Goal: Task Accomplishment & Management: Manage account settings

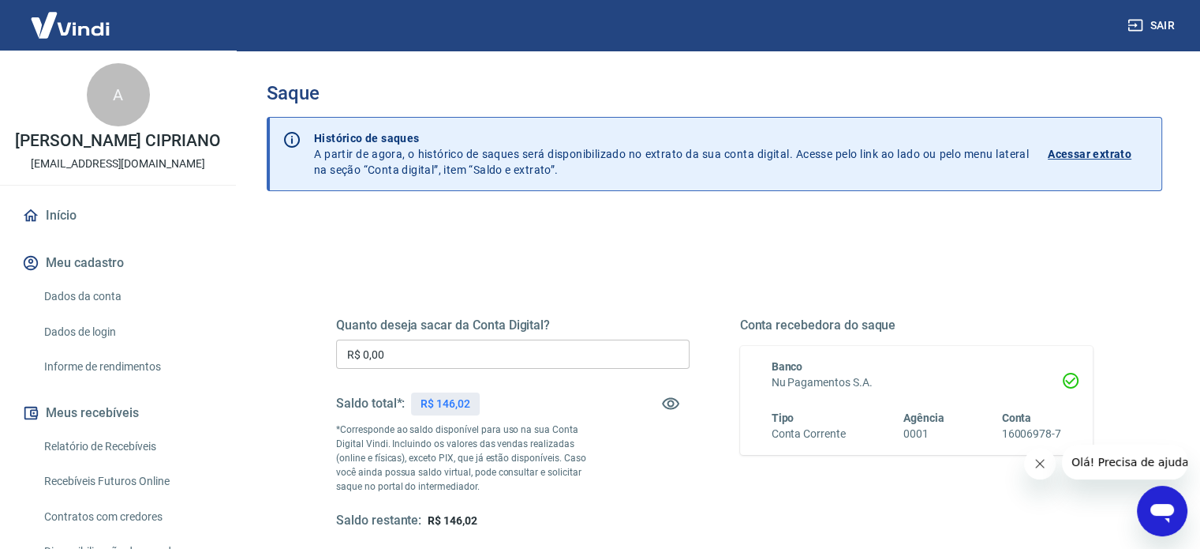
click at [478, 349] on input "R$ 0,00" at bounding box center [513, 353] width 354 height 29
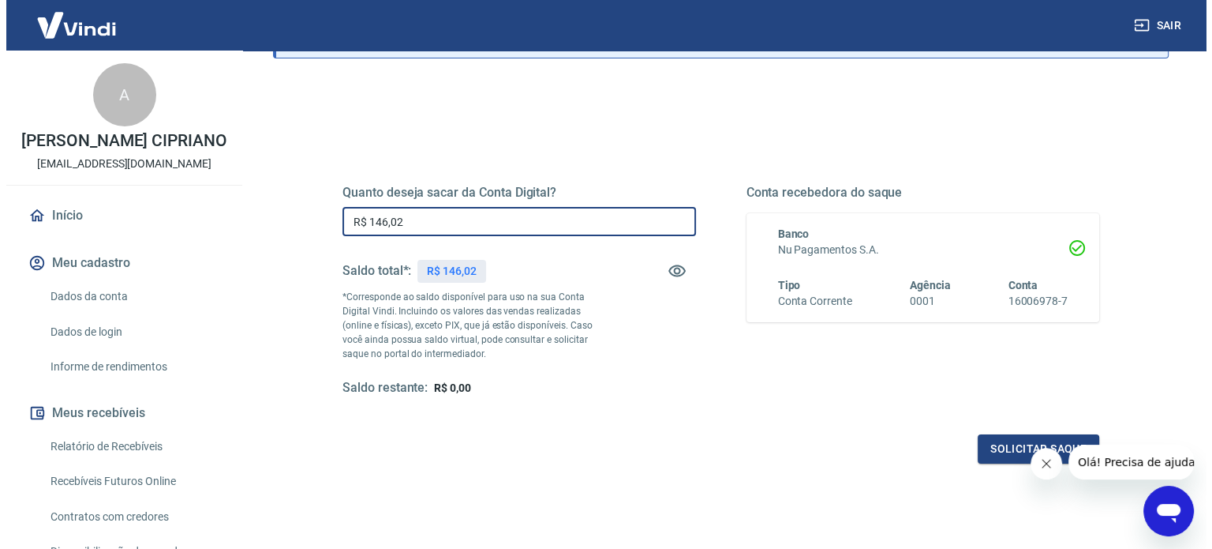
scroll to position [230, 0]
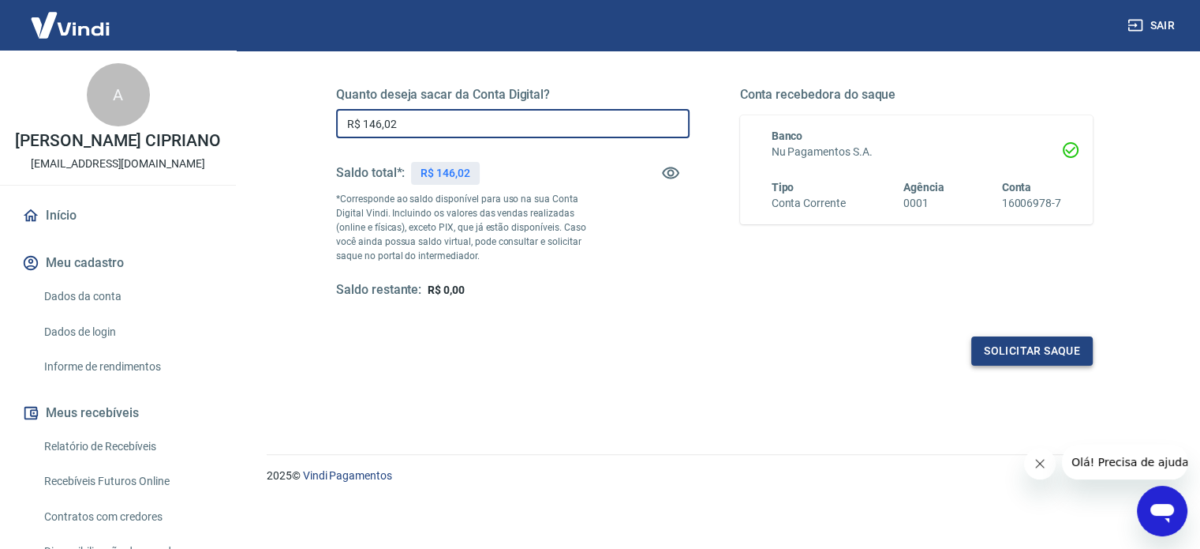
type input "R$ 146,02"
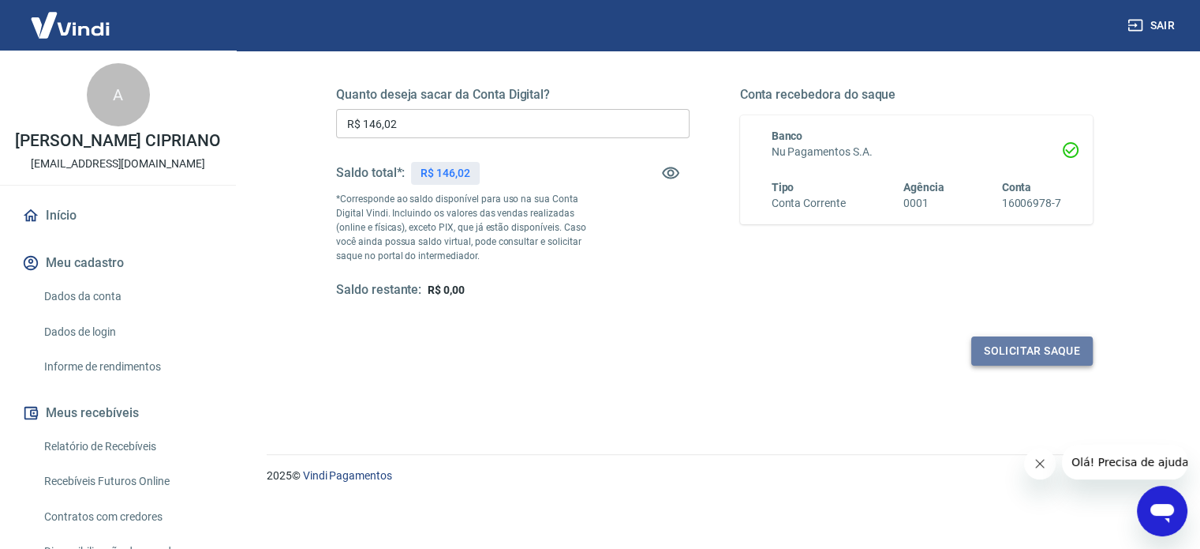
click at [1032, 346] on button "Solicitar saque" at bounding box center [1033, 350] width 122 height 29
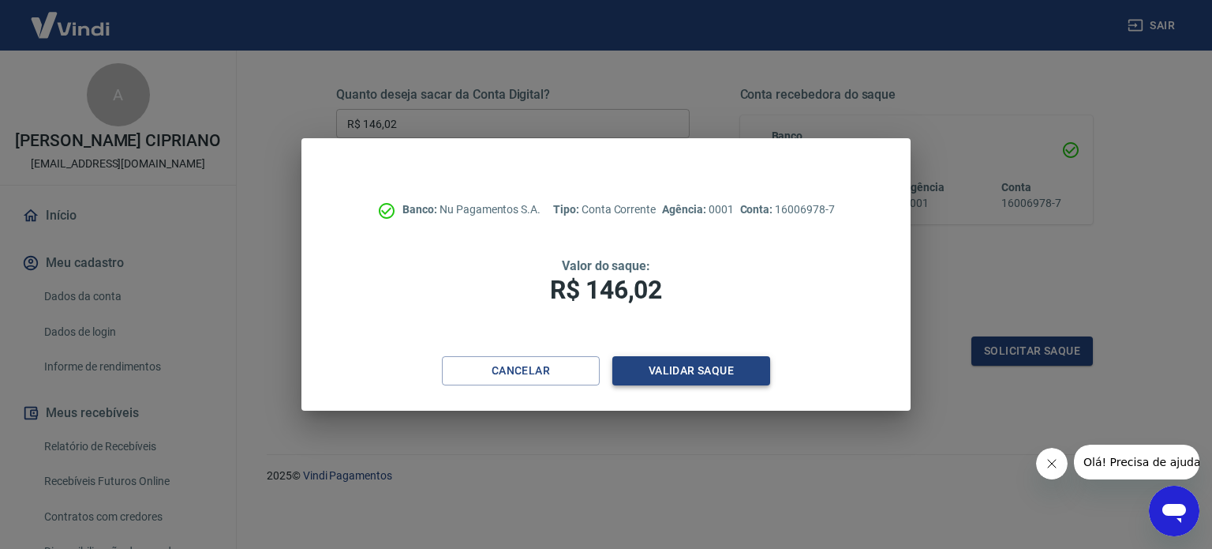
click at [733, 378] on button "Validar saque" at bounding box center [691, 370] width 158 height 29
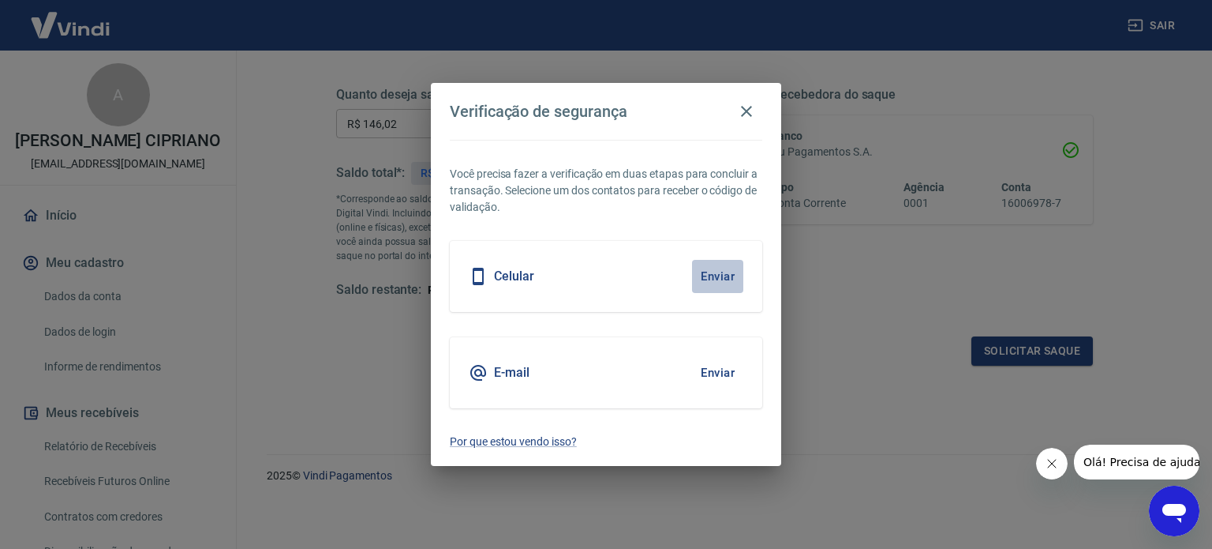
click at [726, 273] on button "Enviar" at bounding box center [717, 276] width 51 height 33
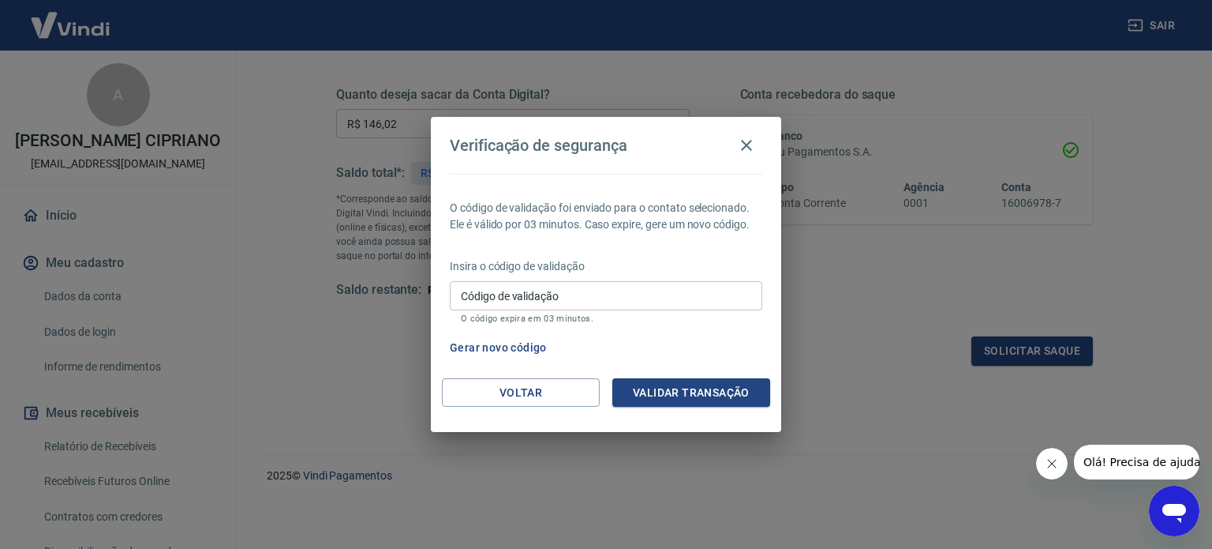
click at [630, 301] on input "Código de validação" at bounding box center [606, 295] width 313 height 29
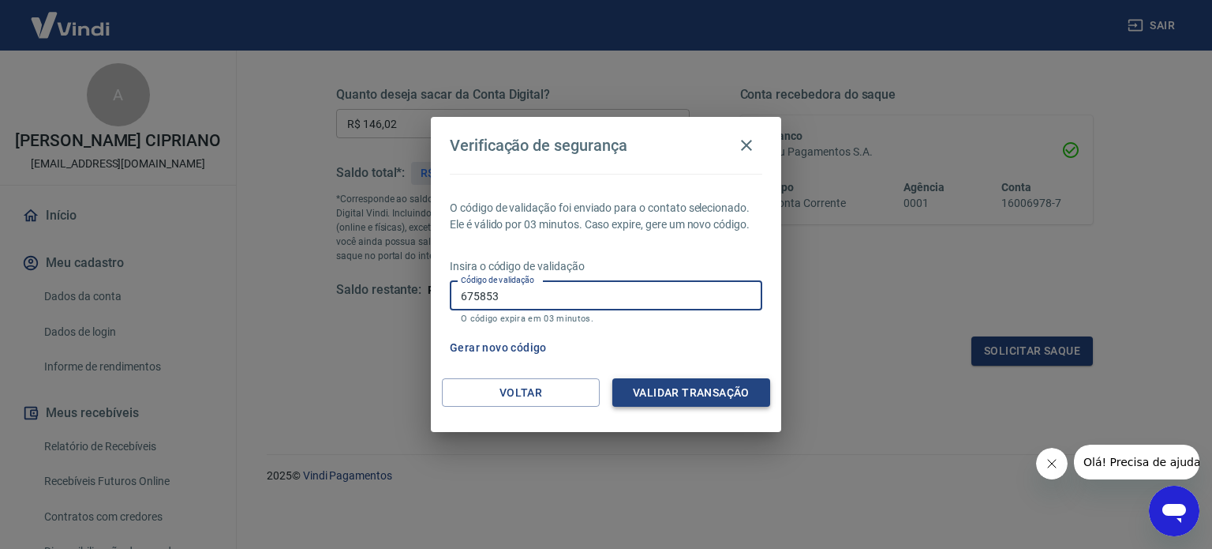
type input "675853"
click at [699, 397] on button "Validar transação" at bounding box center [691, 392] width 158 height 29
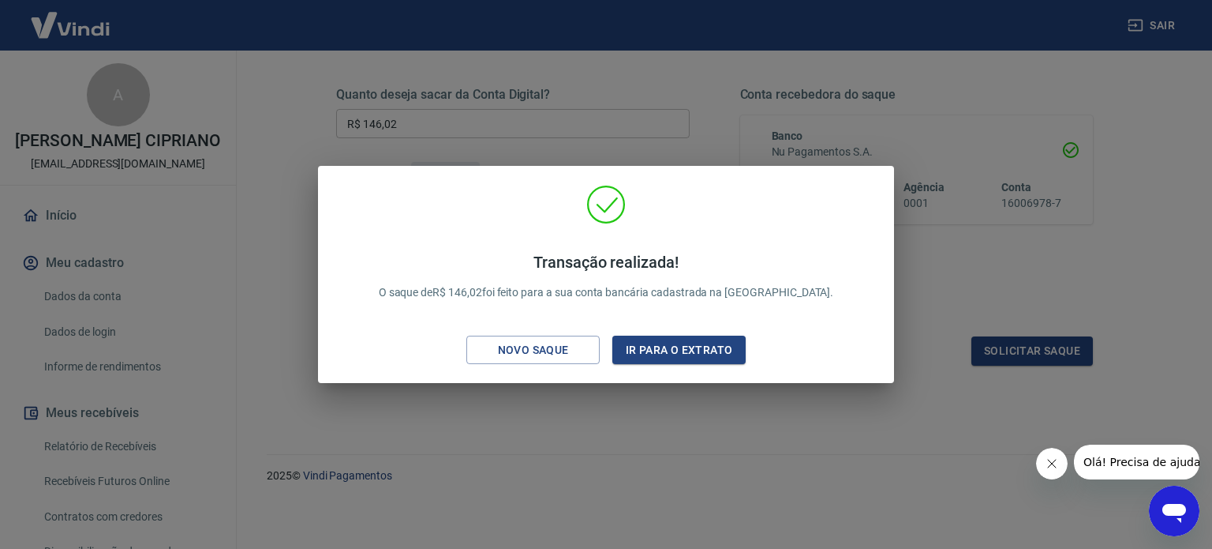
click at [637, 428] on div "Transação realizada! O saque de R$ 146,02 foi feito para a sua conta bancária c…" at bounding box center [606, 274] width 1212 height 549
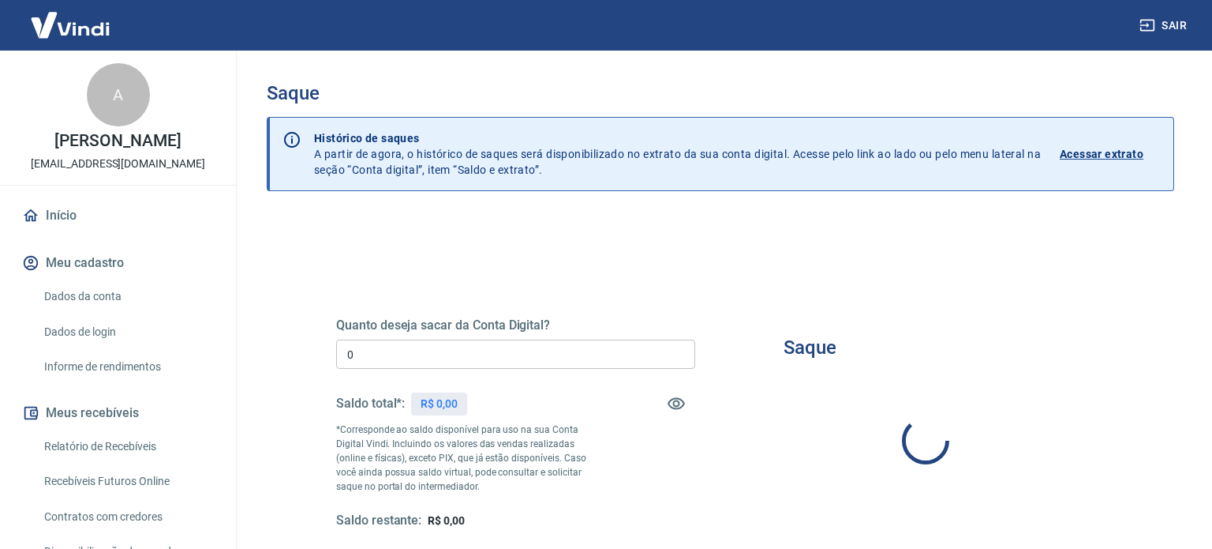
type input "R$ 0,00"
